Goal: Find contact information: Find contact information

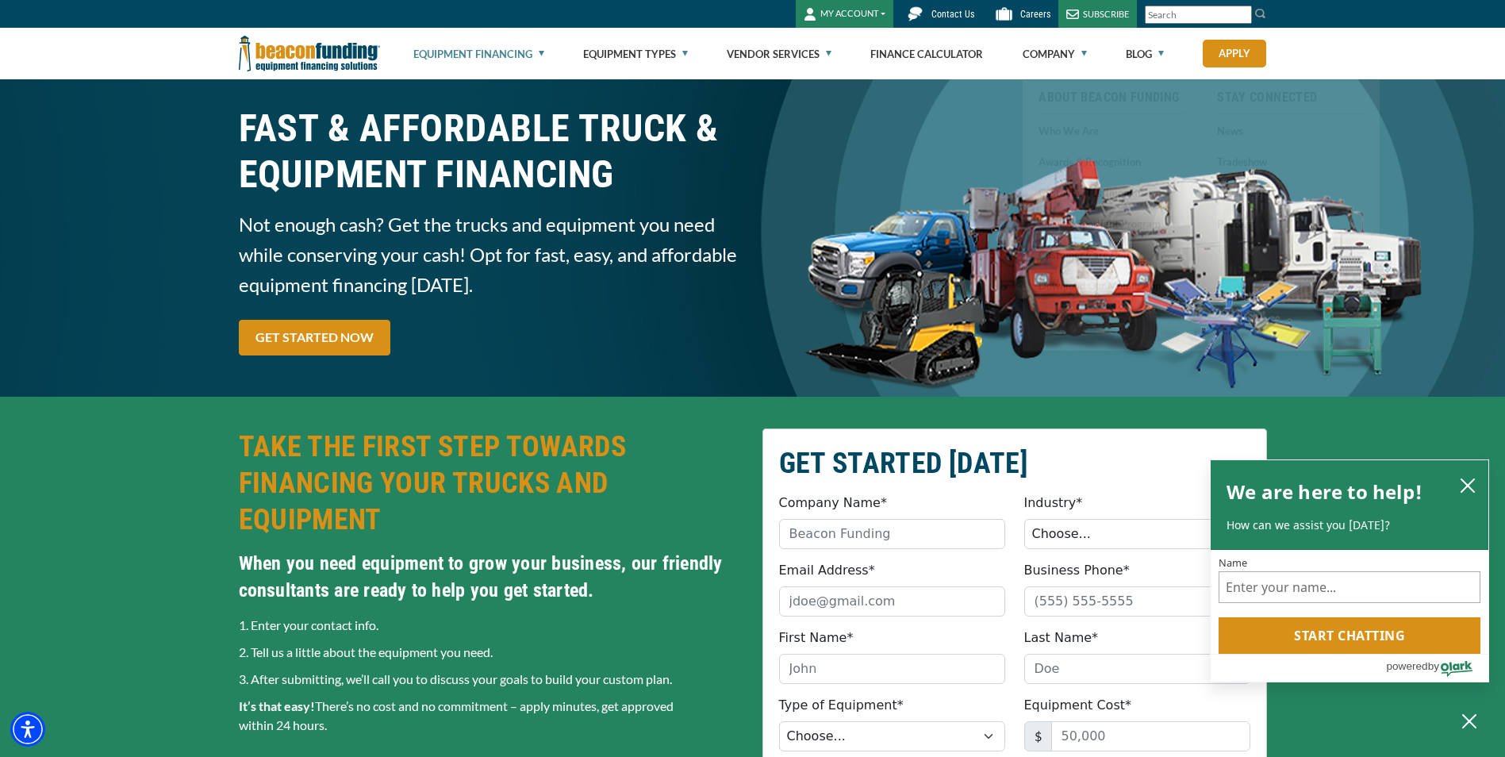
click at [932, 2] on link "Contact Us" at bounding box center [938, 14] width 89 height 28
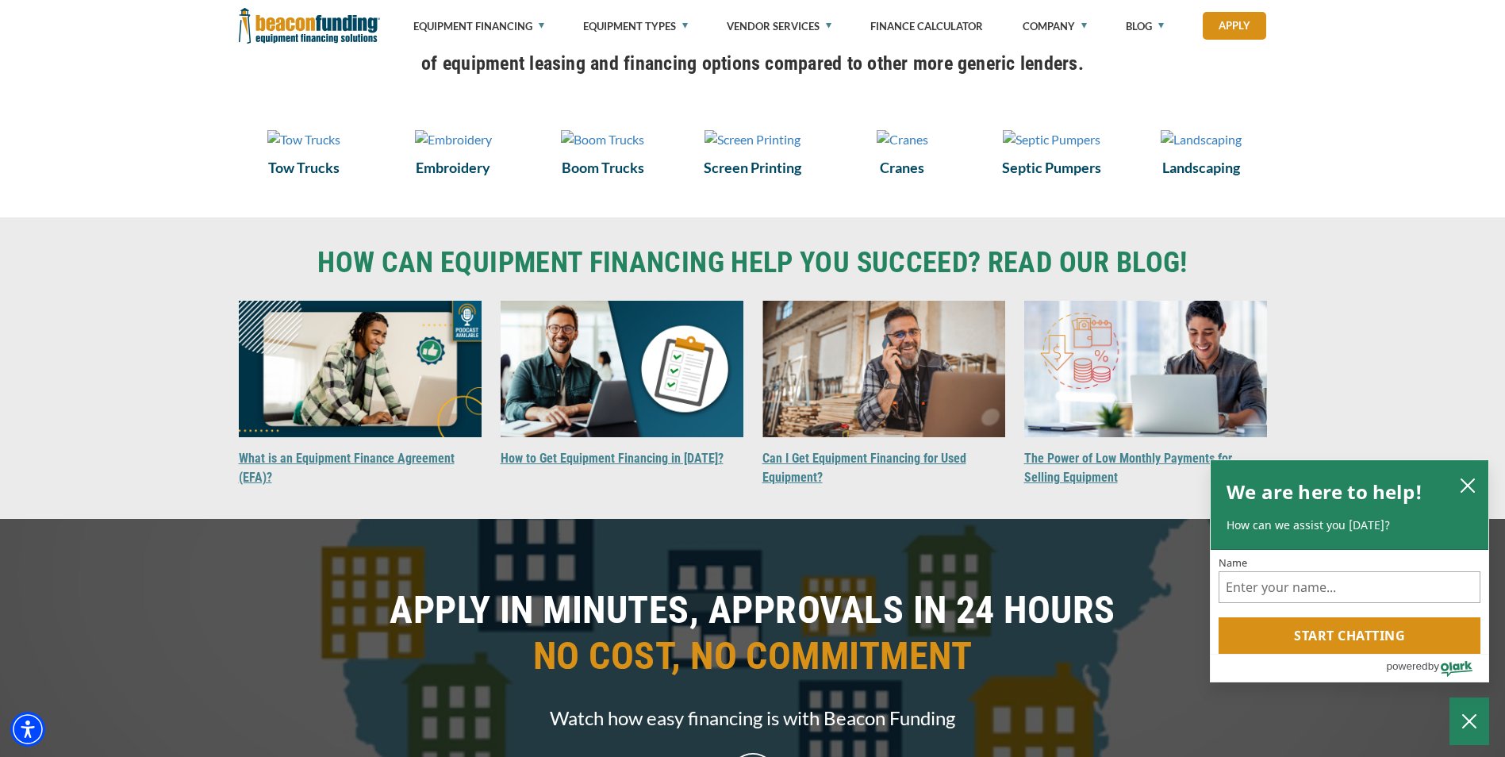
scroll to position [952, 0]
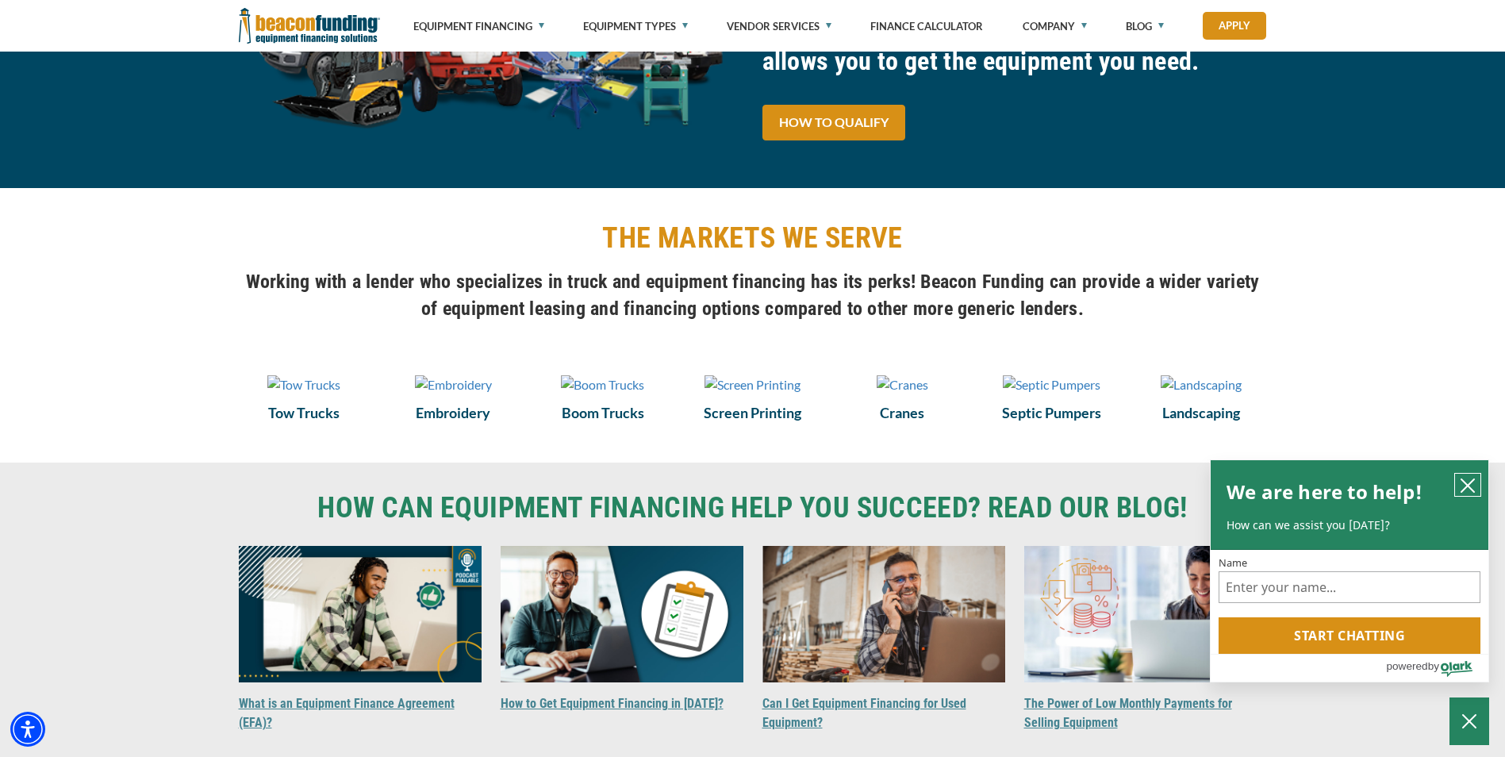
click at [1468, 486] on icon "close chatbox" at bounding box center [1468, 486] width 16 height 16
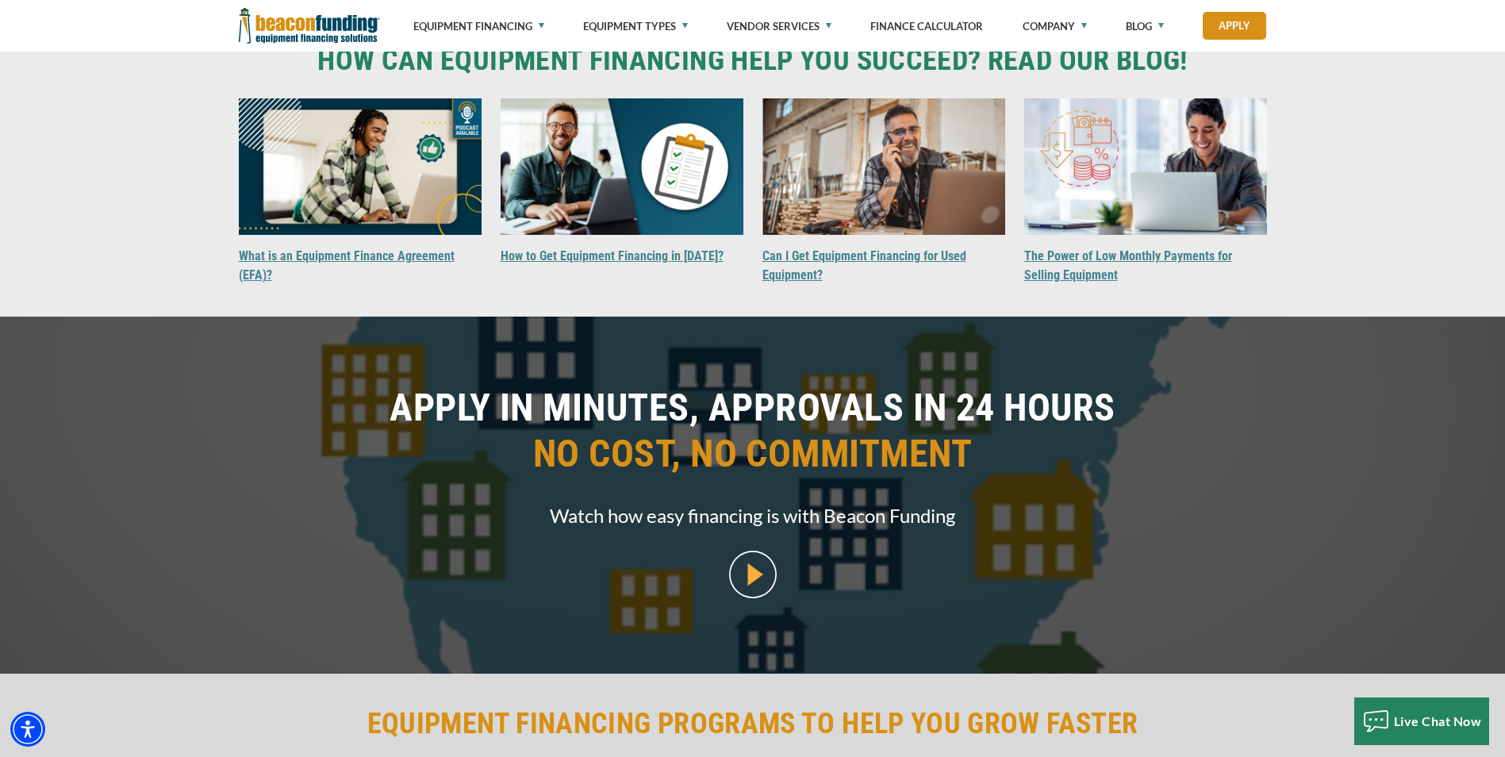
scroll to position [1111, 0]
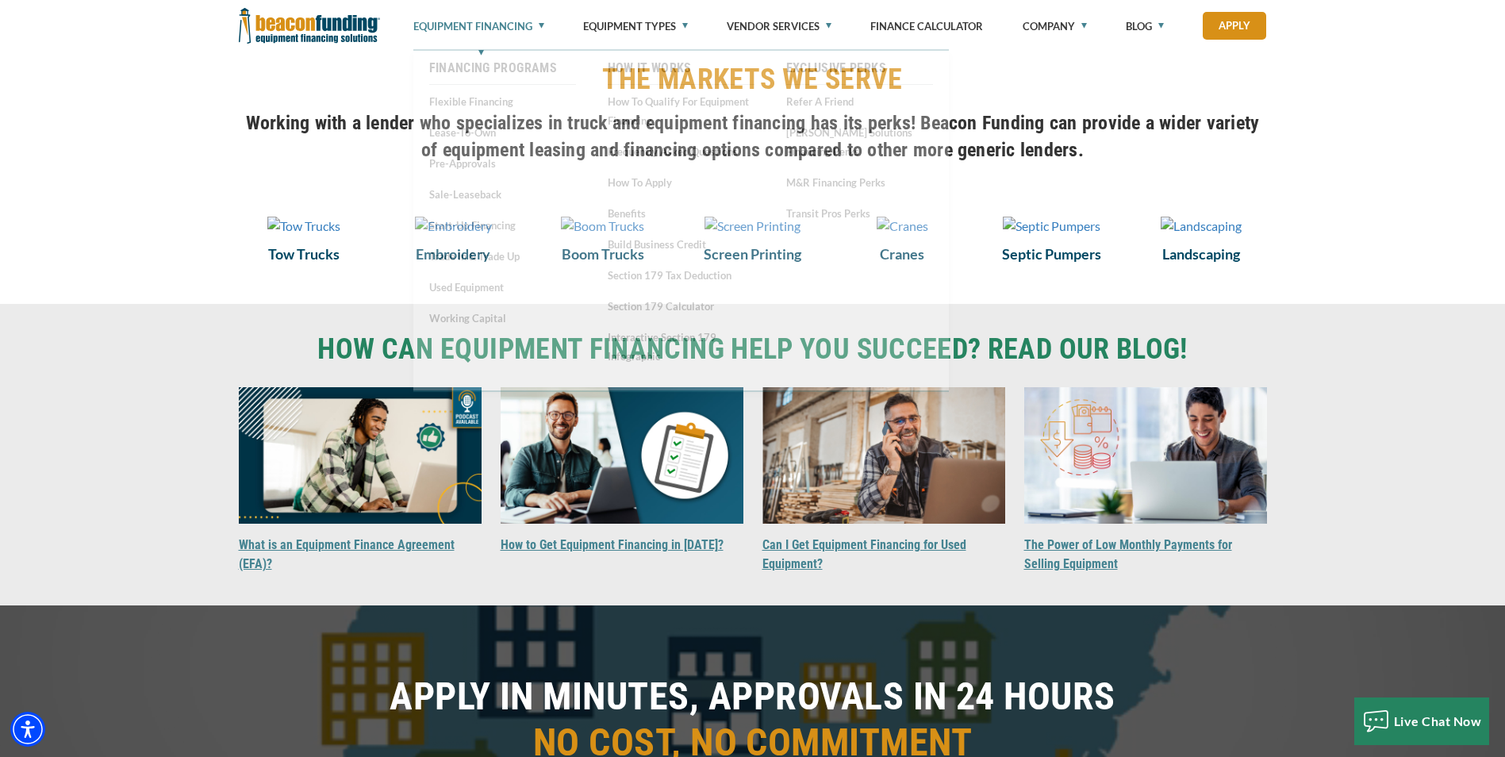
click at [505, 21] on link "Equipment Financing" at bounding box center [478, 26] width 131 height 52
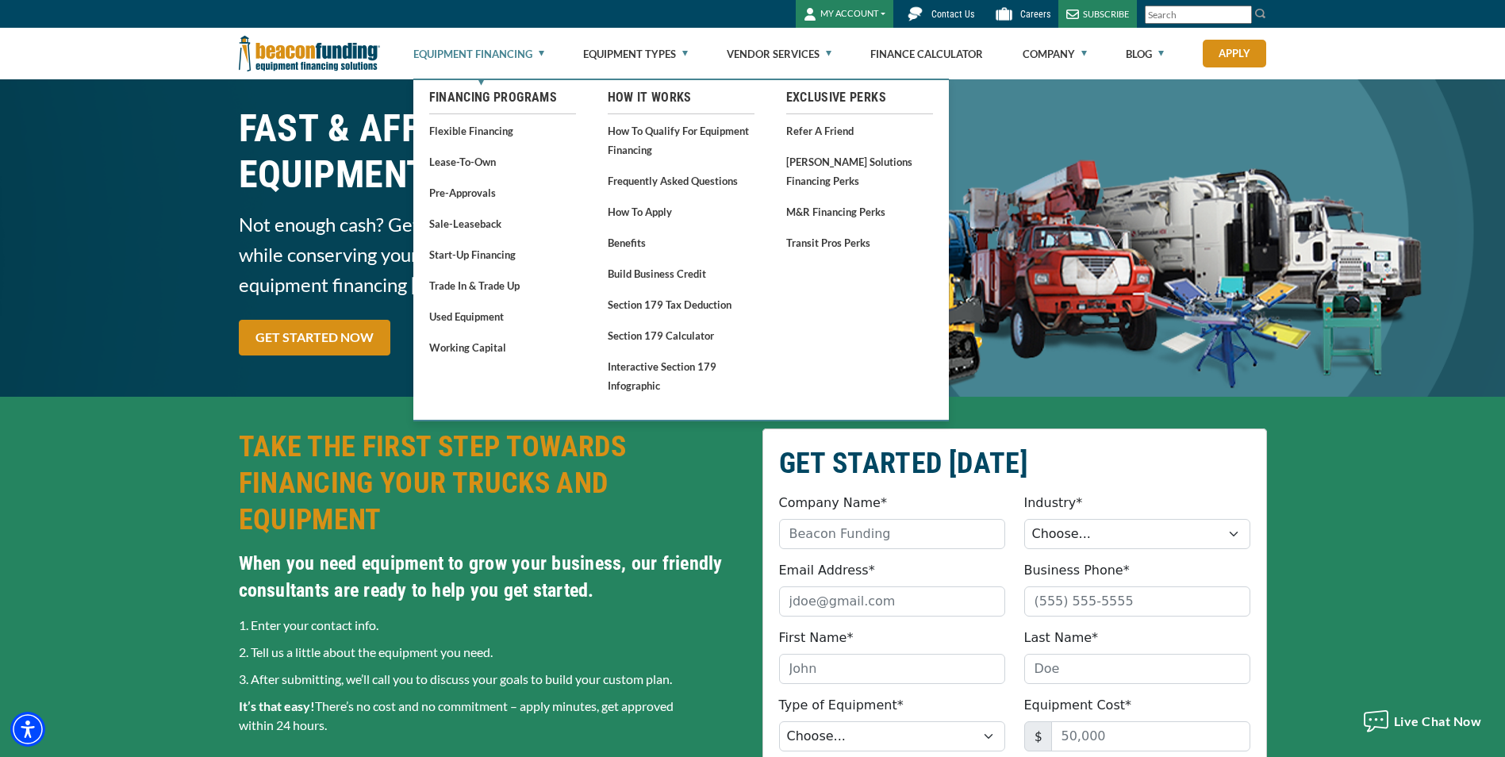
click at [486, 134] on link "Flexible Financing" at bounding box center [502, 131] width 147 height 20
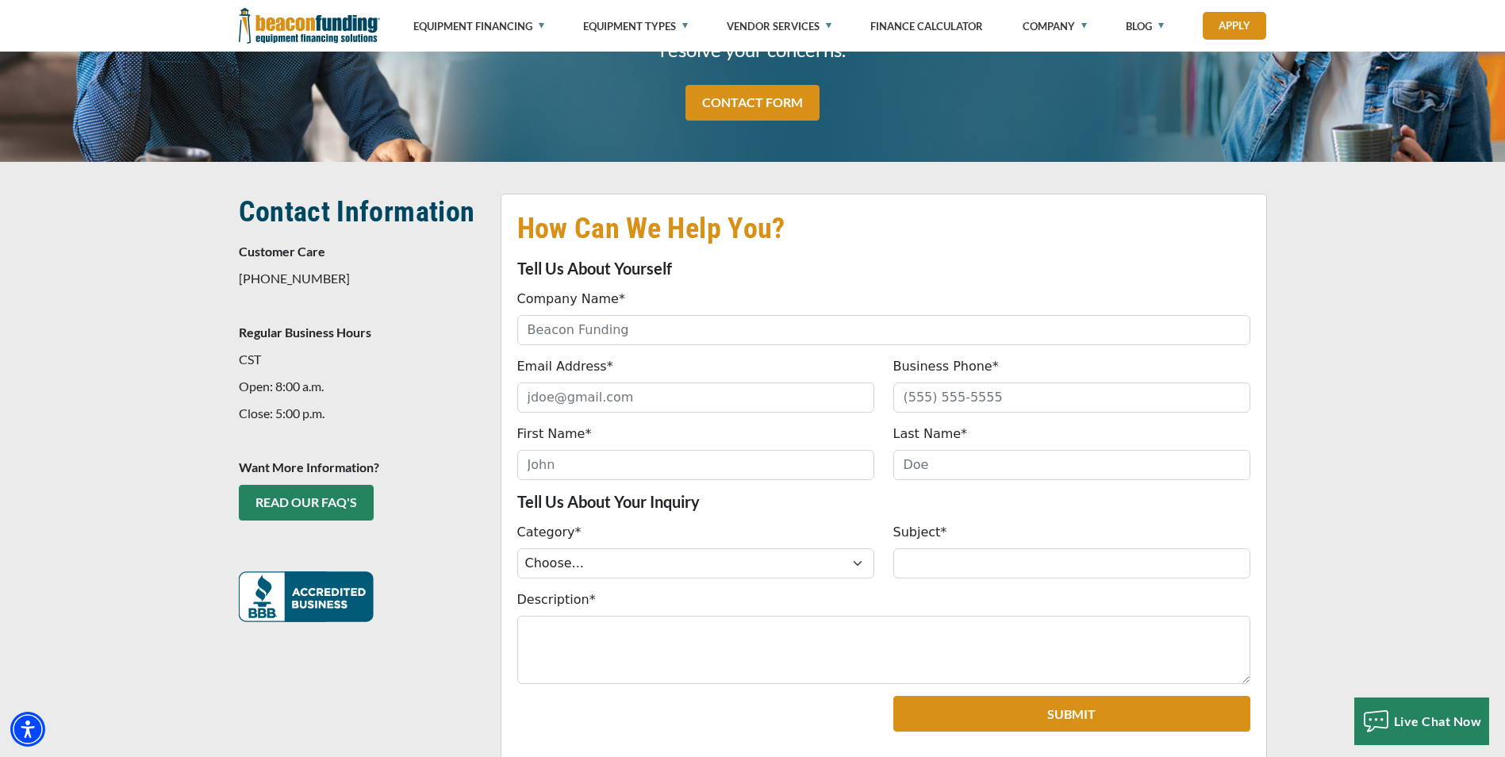
scroll to position [238, 0]
